Goal: Transaction & Acquisition: Purchase product/service

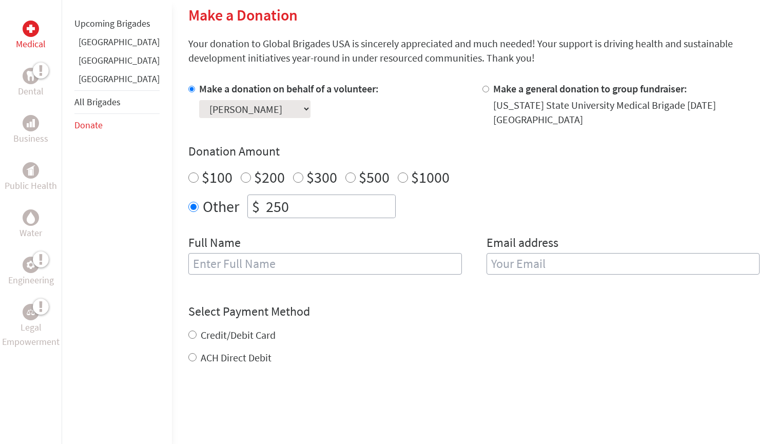
scroll to position [260, 0]
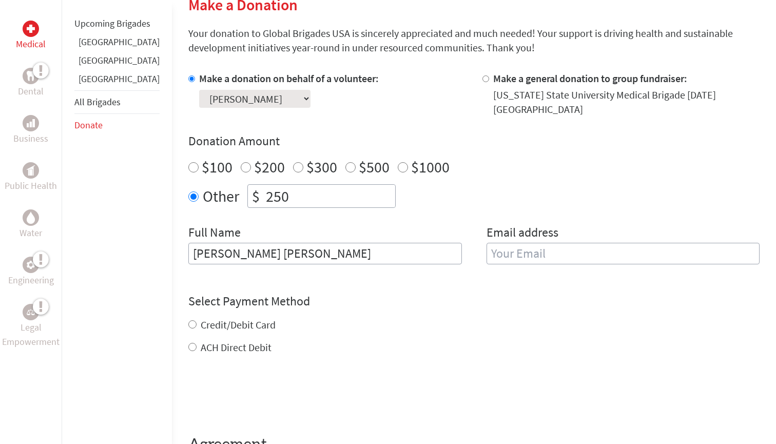
type input "Ferris Zaid Khouri"
type input "khourife@msu.edu"
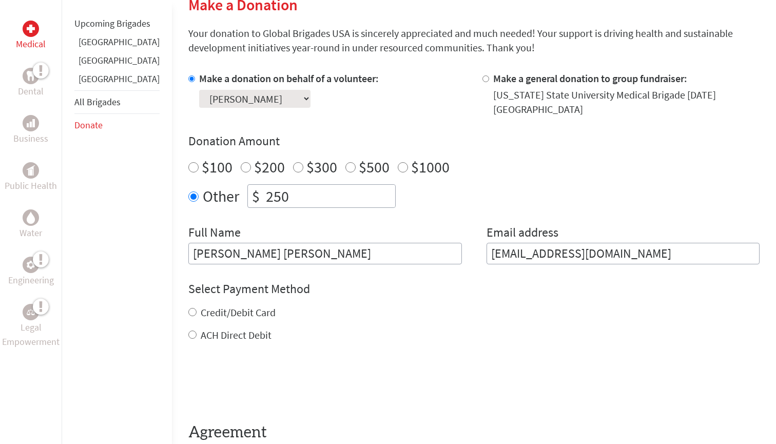
click at [321, 326] on div "Credit/Debit Card ACH Direct Debit" at bounding box center [473, 323] width 571 height 37
click at [188, 305] on div "Credit/Debit Card" at bounding box center [473, 312] width 571 height 14
click at [188, 308] on input "Credit/Debit Card" at bounding box center [192, 312] width 8 height 8
radio input "true"
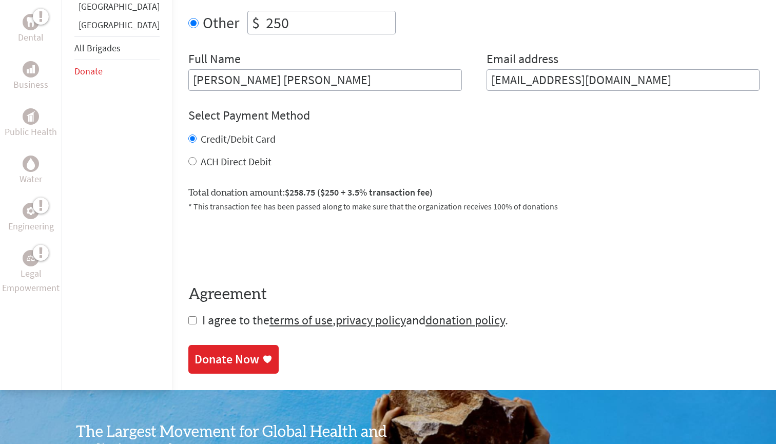
scroll to position [460, 0]
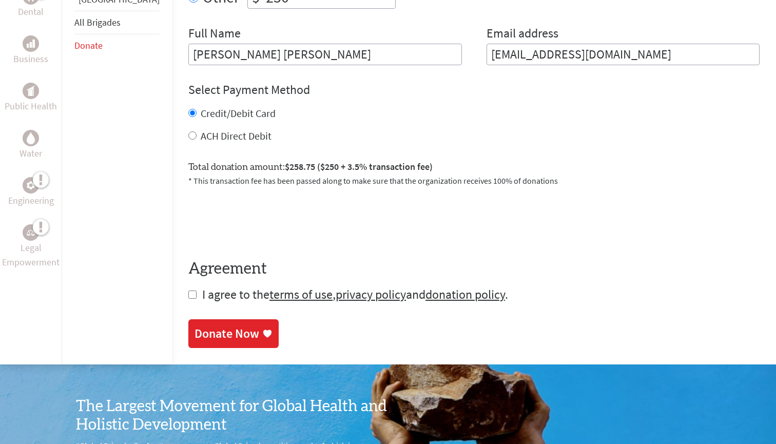
click at [188, 291] on input "checkbox" at bounding box center [192, 295] width 8 height 8
checkbox input "true"
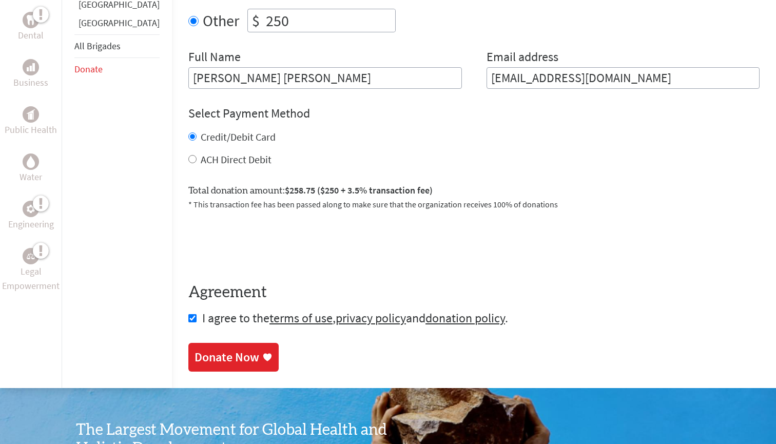
scroll to position [450, 0]
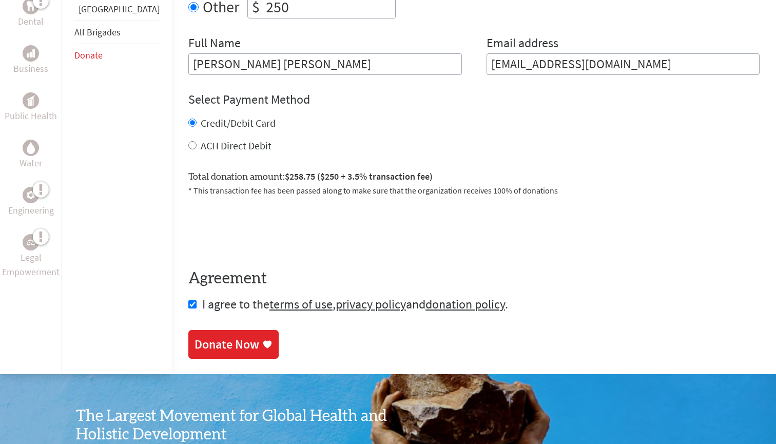
click at [215, 336] on div "Donate Now" at bounding box center [227, 344] width 65 height 16
